Goal: Find specific page/section: Find specific page/section

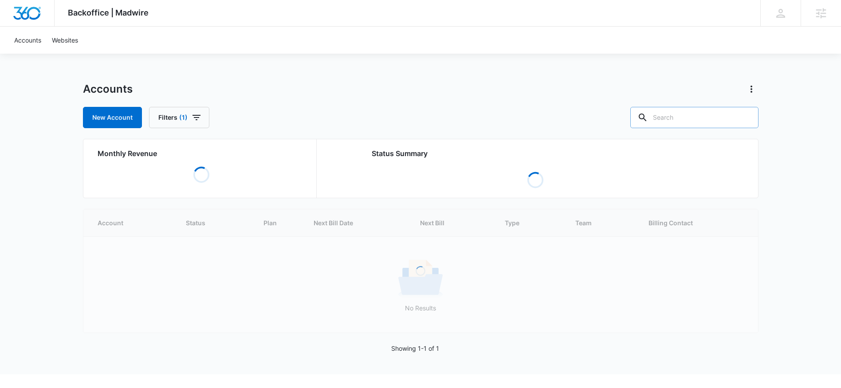
click at [650, 117] on div at bounding box center [643, 117] width 14 height 21
click at [685, 117] on input "text" at bounding box center [694, 117] width 128 height 21
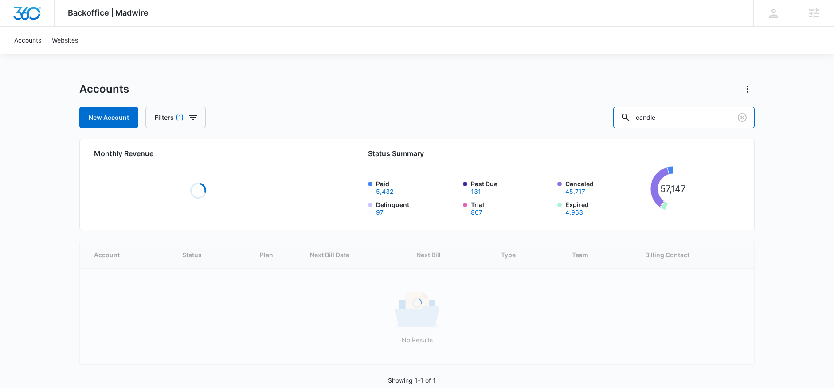
type input "candle"
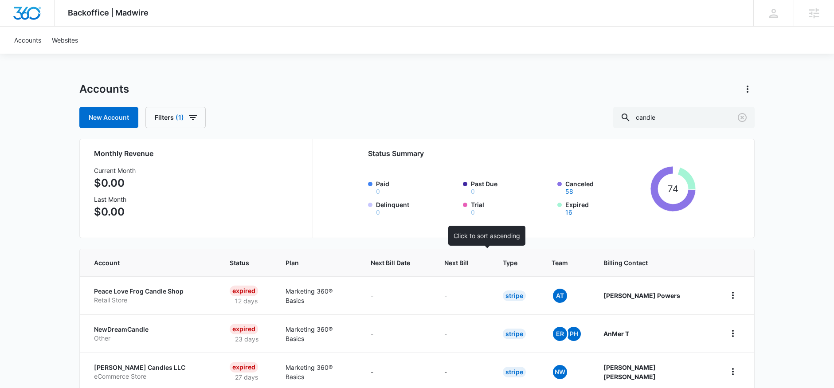
click at [476, 255] on th "Next Bill" at bounding box center [463, 262] width 59 height 27
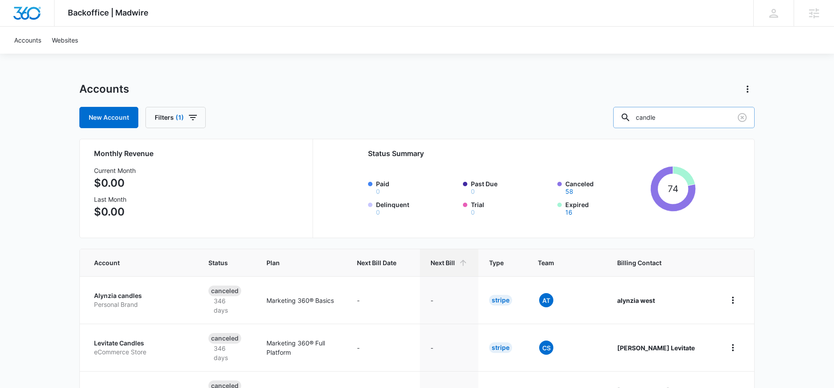
click at [694, 120] on input "candle" at bounding box center [685, 117] width 142 height 21
